Goal: Book appointment/travel/reservation

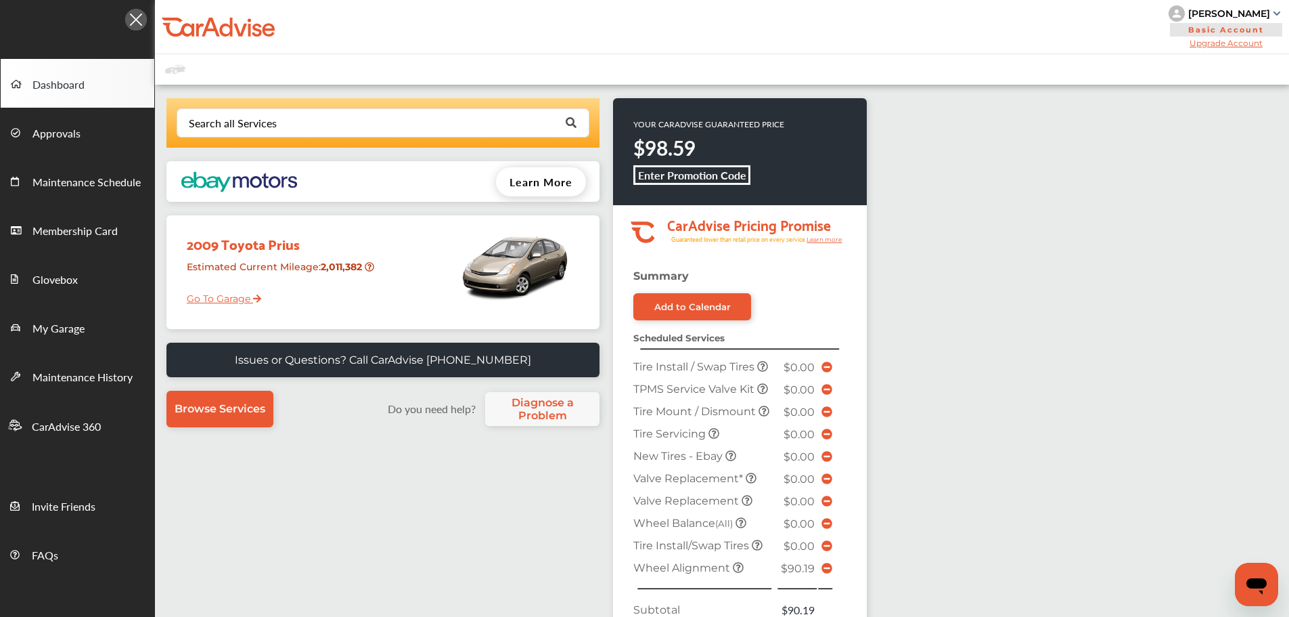
click at [188, 305] on link "Go To Garage" at bounding box center [219, 295] width 85 height 26
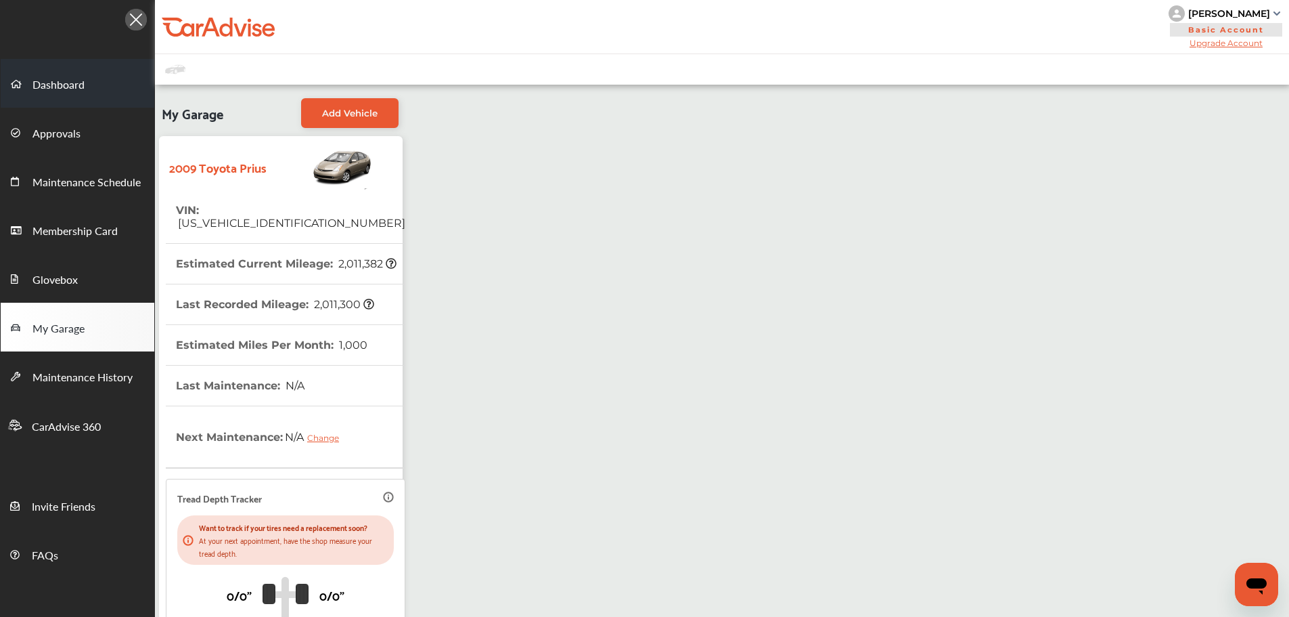
click at [58, 85] on span "Dashboard" at bounding box center [58, 85] width 52 height 18
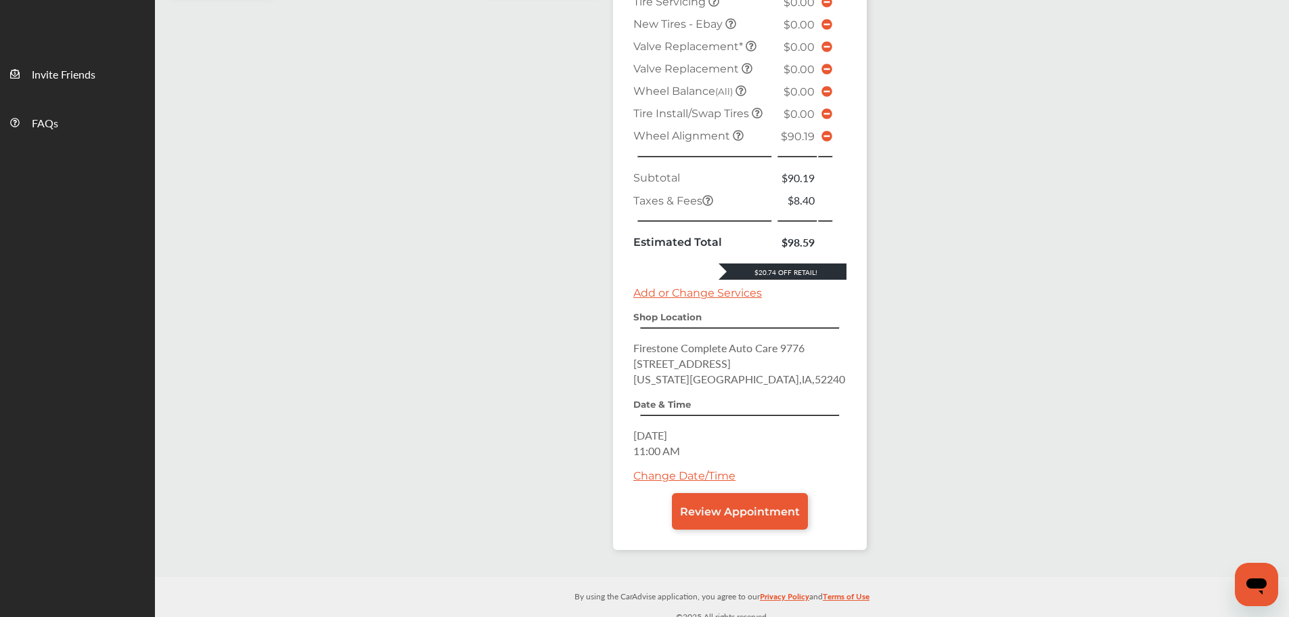
scroll to position [441, 0]
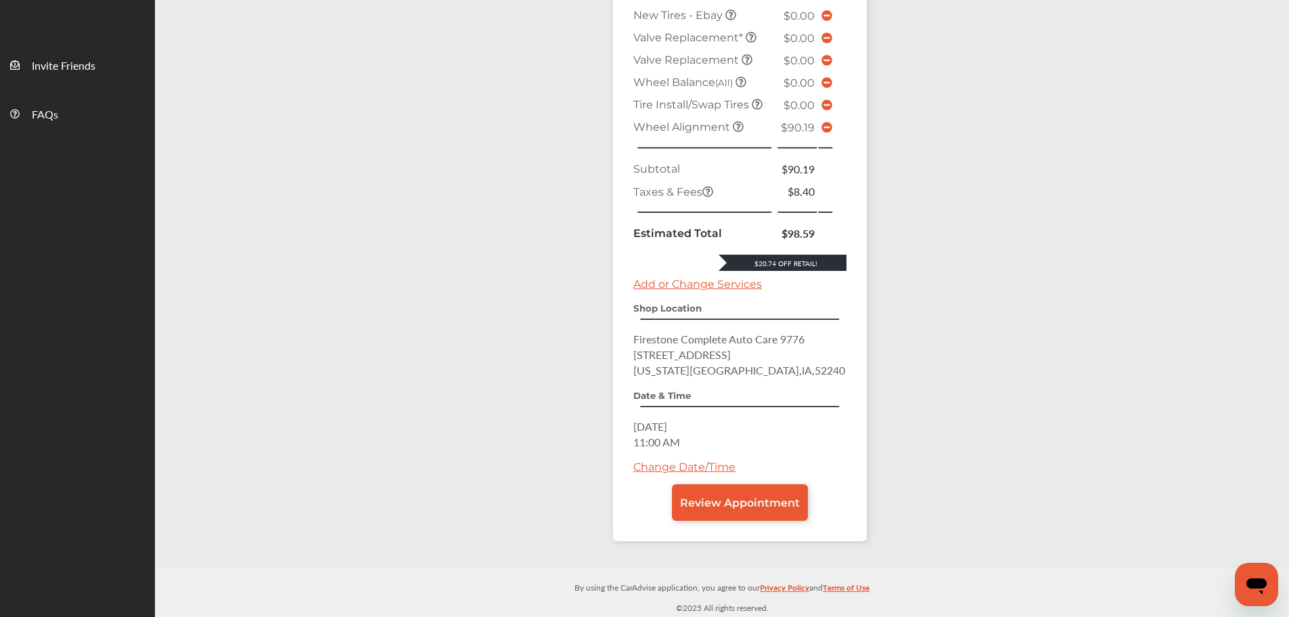
click at [822, 126] on icon at bounding box center [827, 127] width 11 height 11
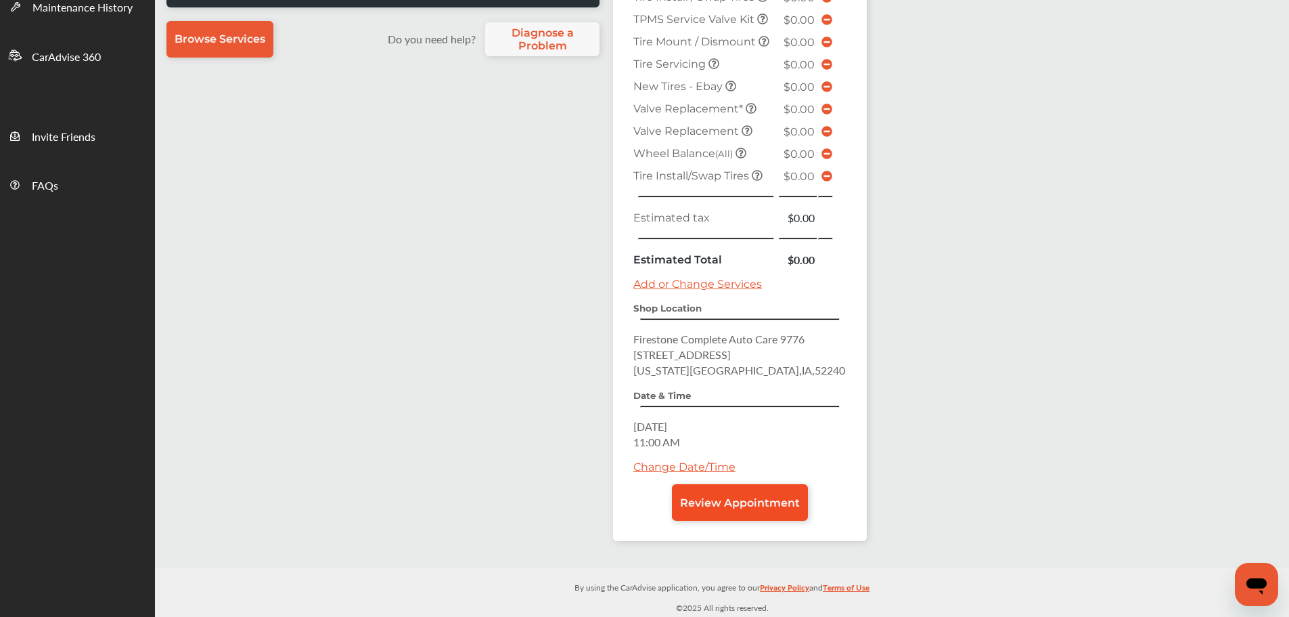
scroll to position [370, 0]
click at [774, 505] on span "Review Appointment" at bounding box center [740, 502] width 120 height 13
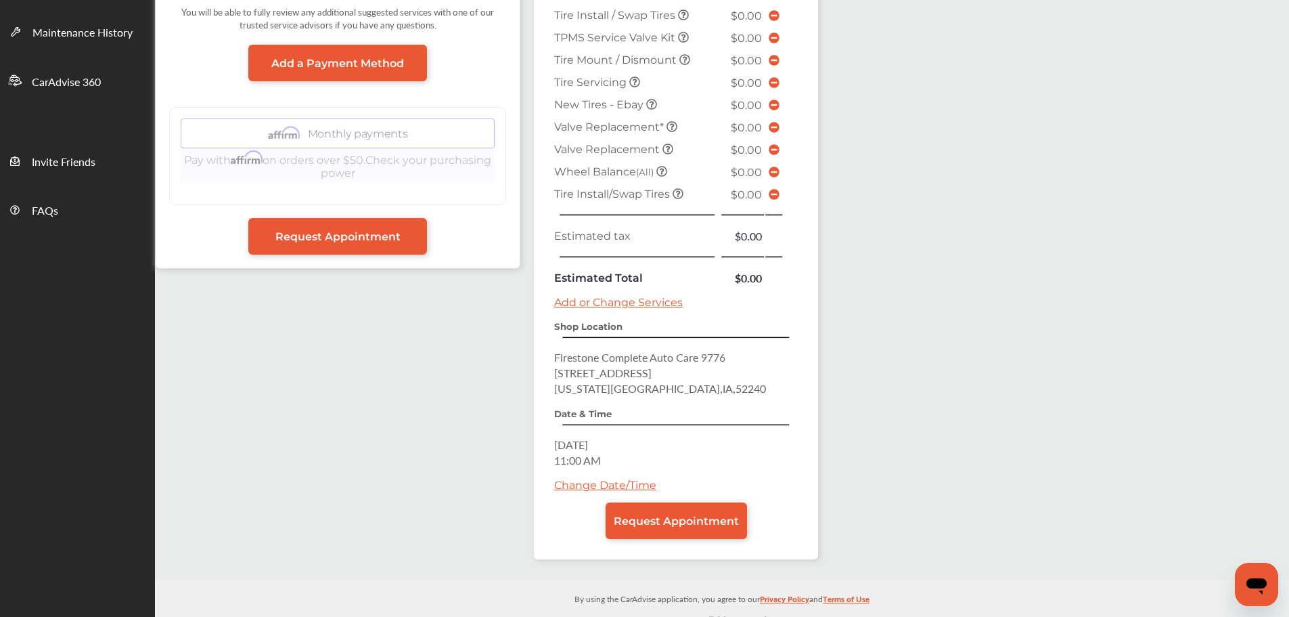
scroll to position [357, 0]
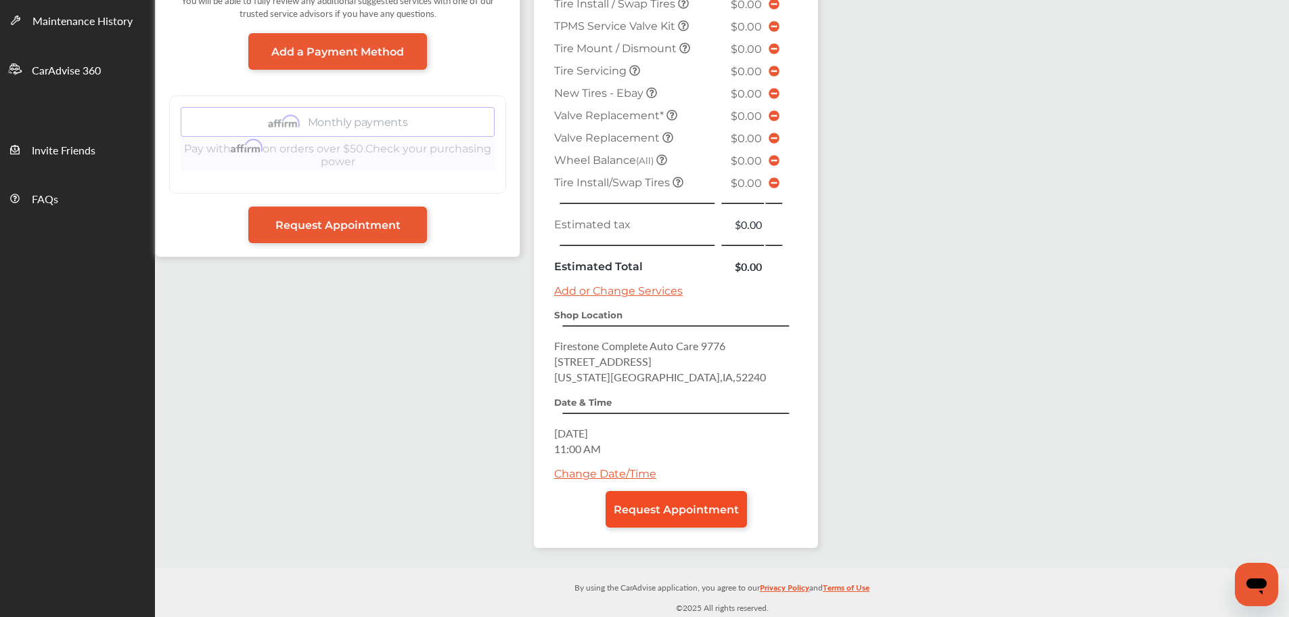
click at [728, 510] on span "Request Appointment" at bounding box center [676, 509] width 125 height 13
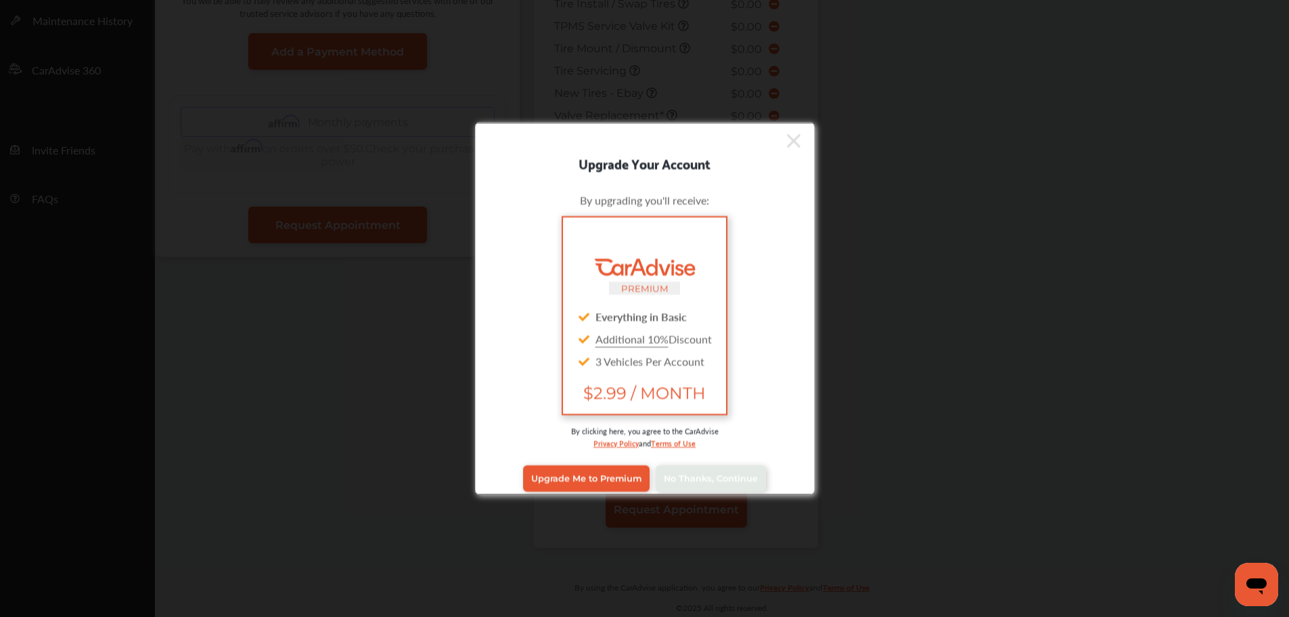
scroll to position [356, 0]
click at [696, 469] on link "No Thanks, Continue" at bounding box center [711, 478] width 110 height 26
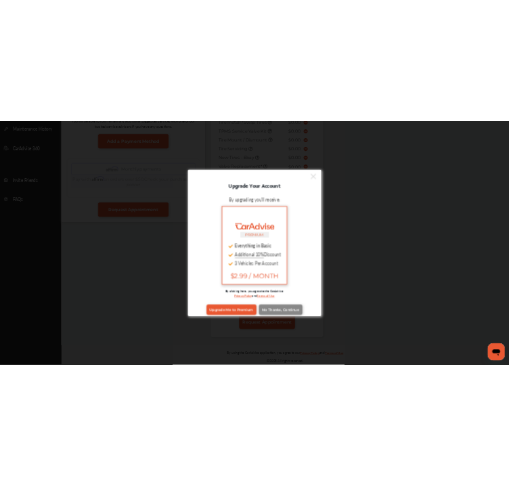
scroll to position [0, 0]
